Goal: Find contact information: Find contact information

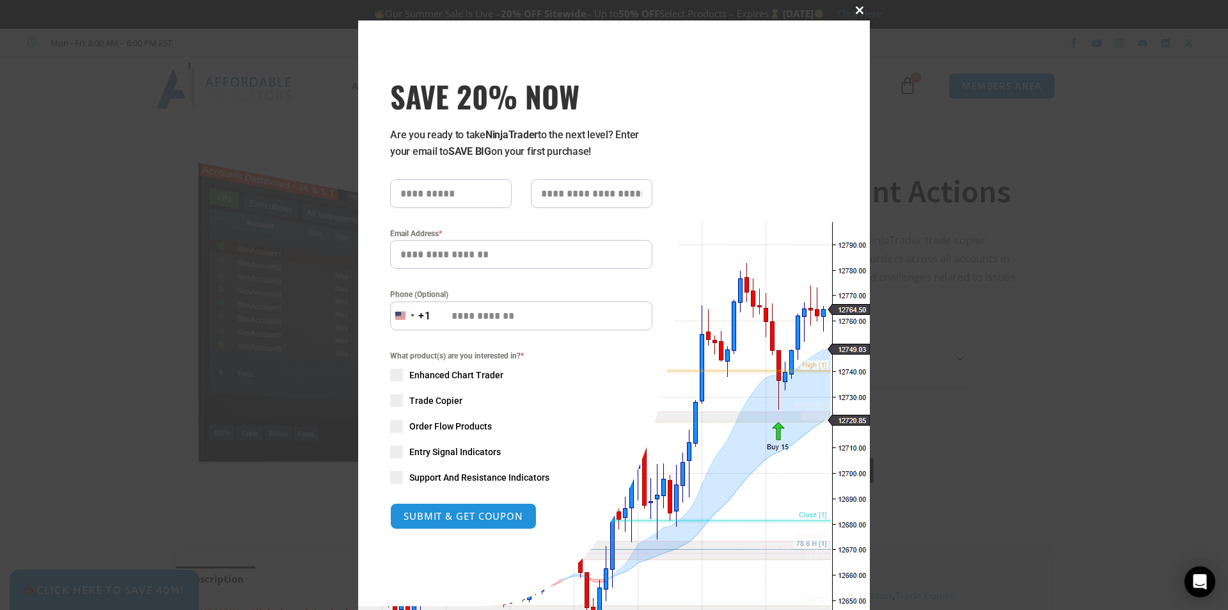
click at [854, 8] on span at bounding box center [860, 10] width 20 height 8
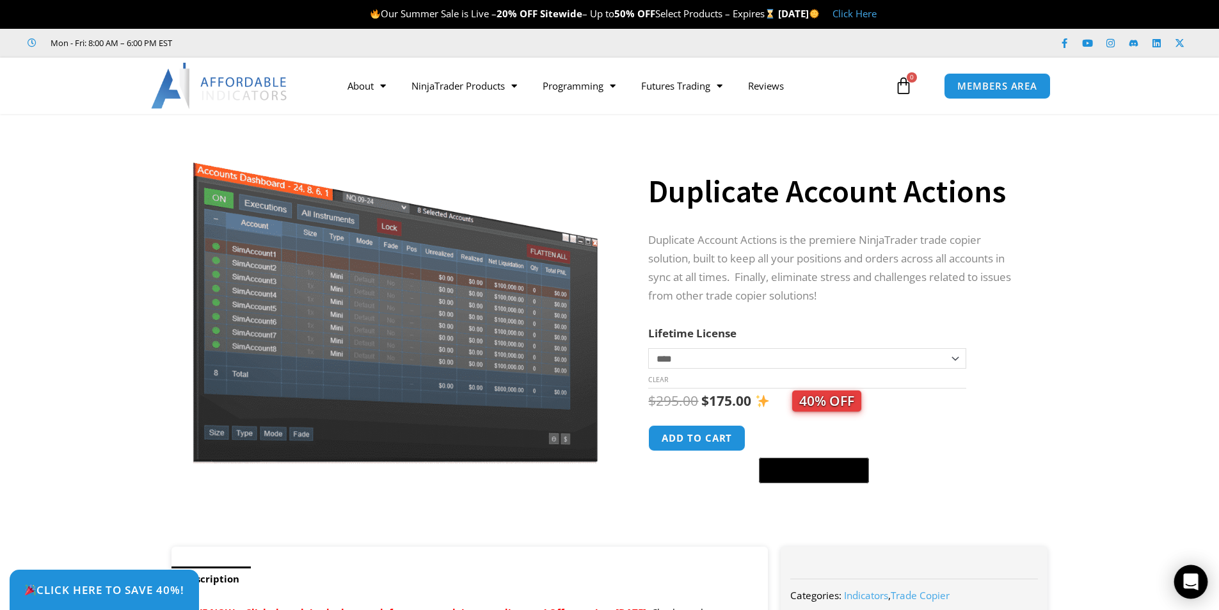
click at [1198, 577] on icon "Open Intercom Messenger" at bounding box center [1190, 581] width 15 height 17
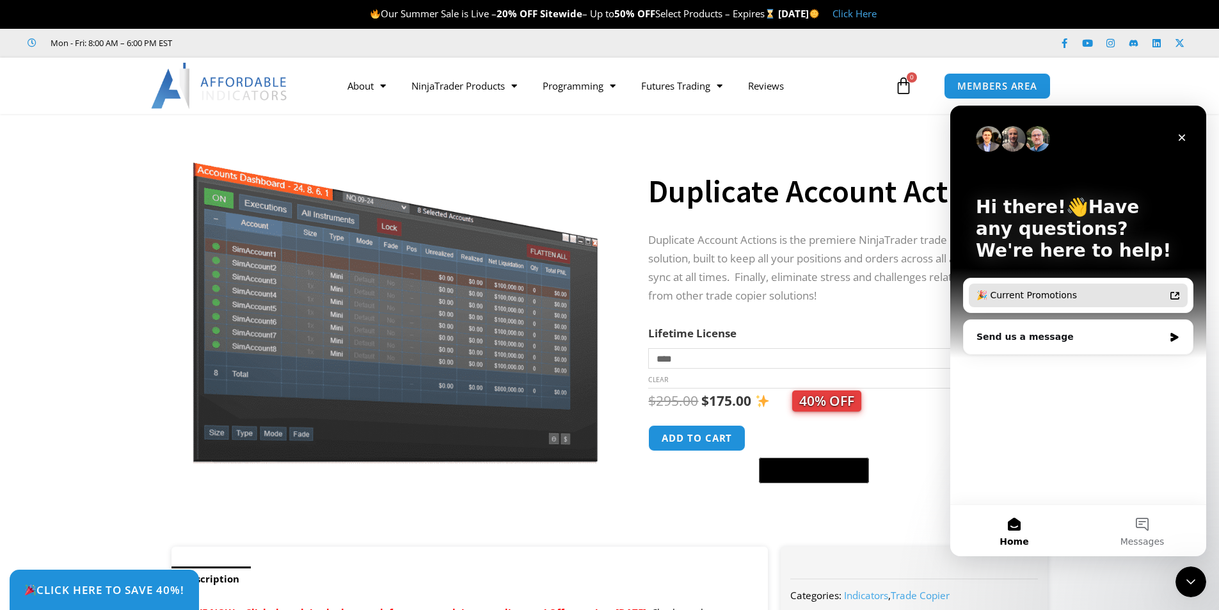
click at [1173, 294] on icon "Intercom messenger" at bounding box center [1174, 295] width 10 height 10
click at [1162, 338] on div "Send us a message" at bounding box center [1069, 336] width 187 height 13
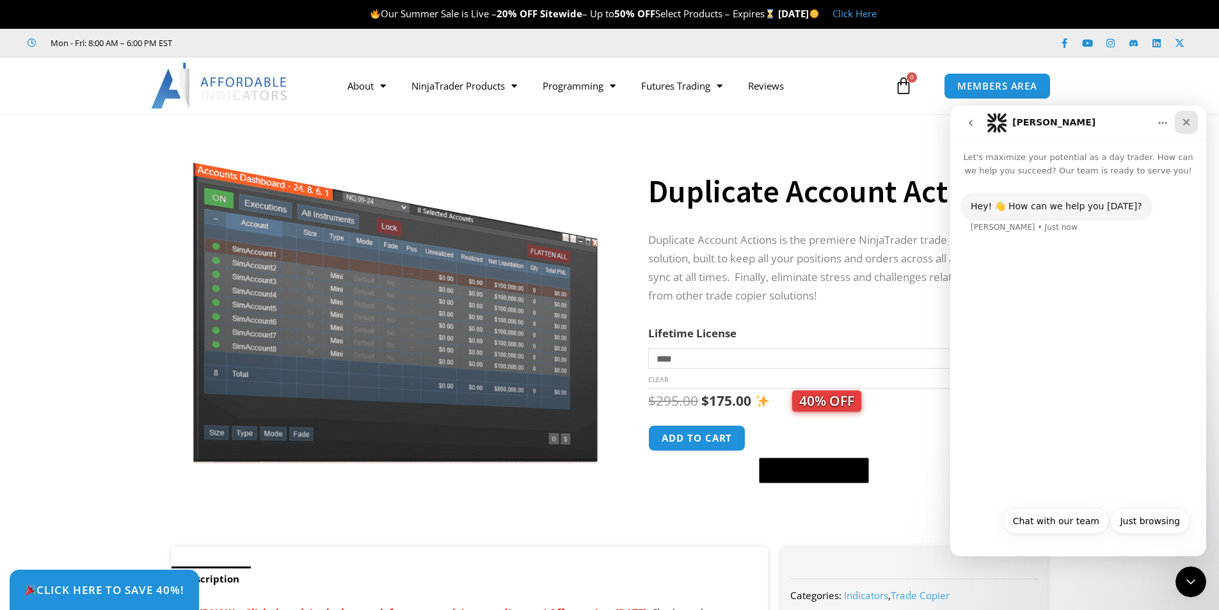
click at [1182, 122] on icon "Close" at bounding box center [1186, 122] width 10 height 10
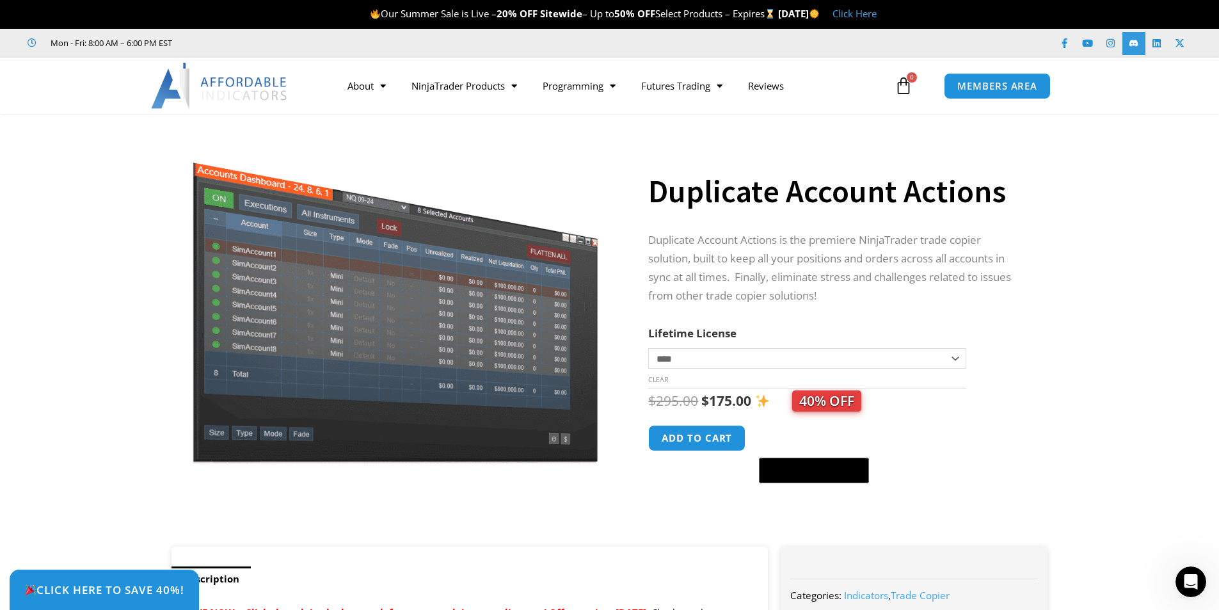
click at [1132, 41] on icon at bounding box center [1133, 43] width 9 height 7
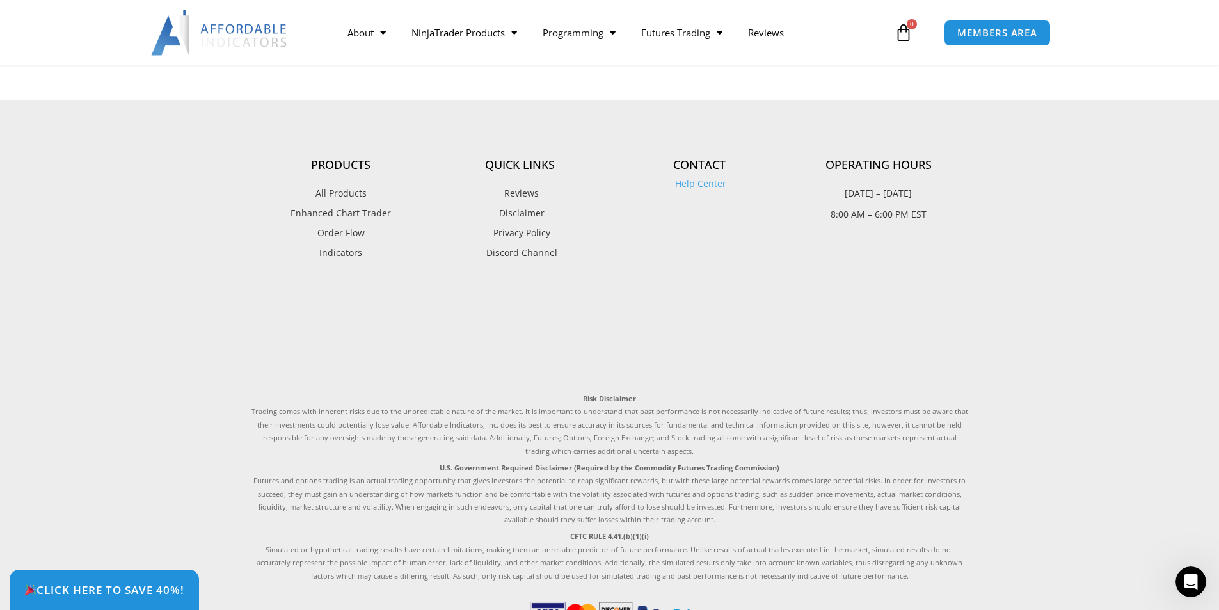
scroll to position [3711, 0]
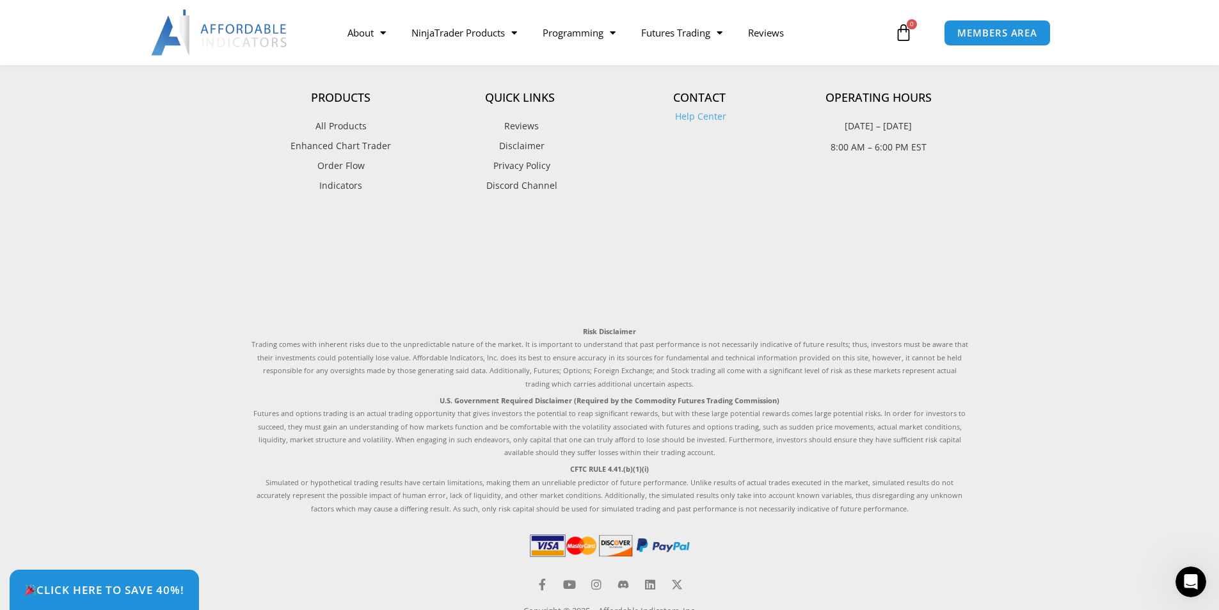
click at [704, 116] on span "Help Center" at bounding box center [699, 116] width 54 height 17
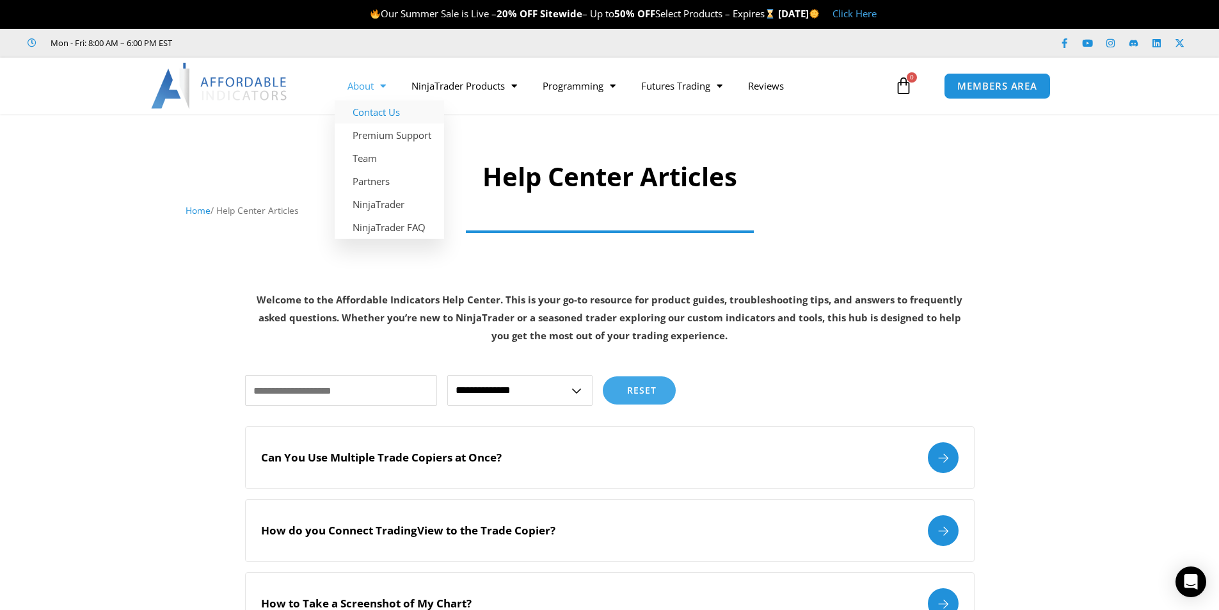
click at [366, 113] on link "Contact Us" at bounding box center [389, 111] width 109 height 23
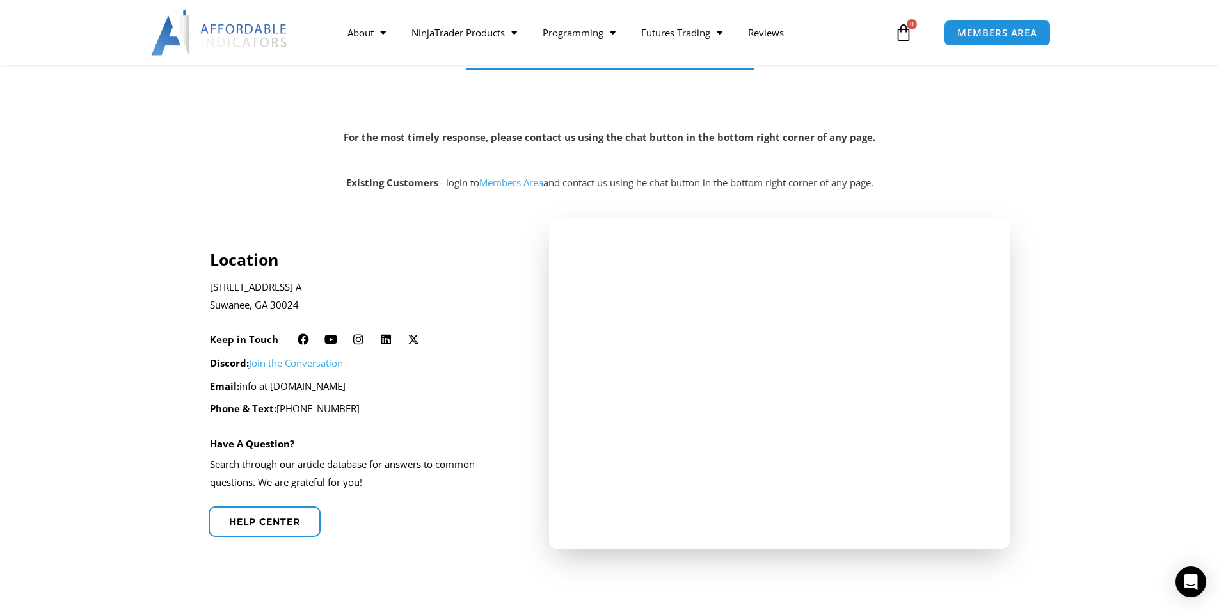
scroll to position [243, 0]
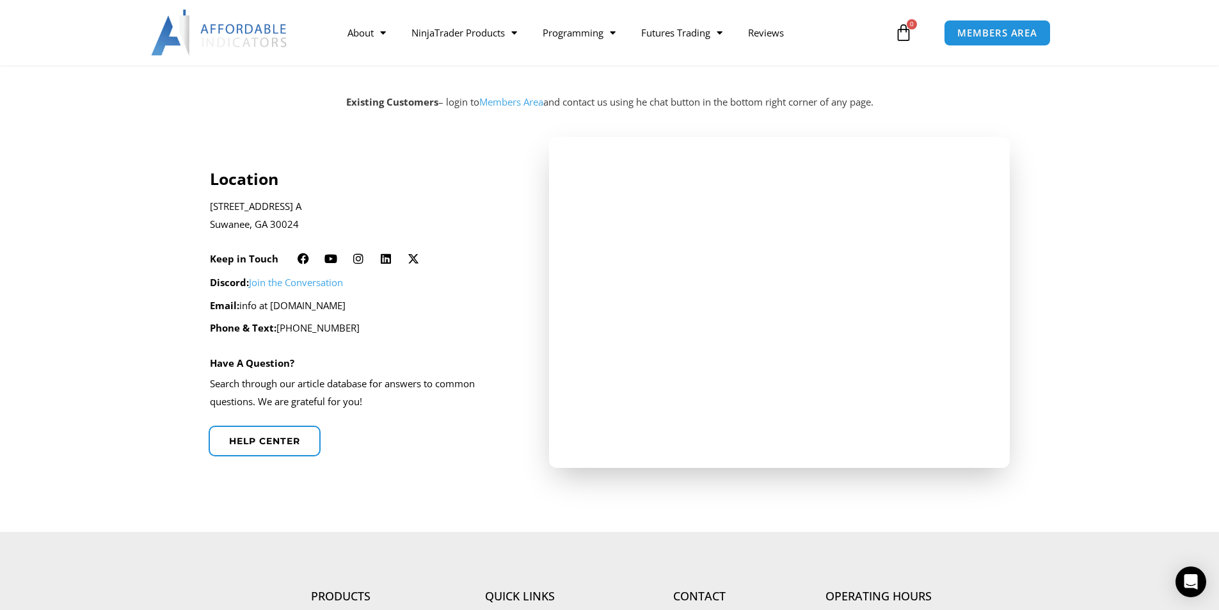
drag, startPoint x: 384, startPoint y: 303, endPoint x: 242, endPoint y: 299, distance: 142.1
click at [242, 299] on p "Email: info at affordableindicators.com" at bounding box center [362, 306] width 305 height 18
copy p "info at affordableindicators.com"
